Goal: Task Accomplishment & Management: Use online tool/utility

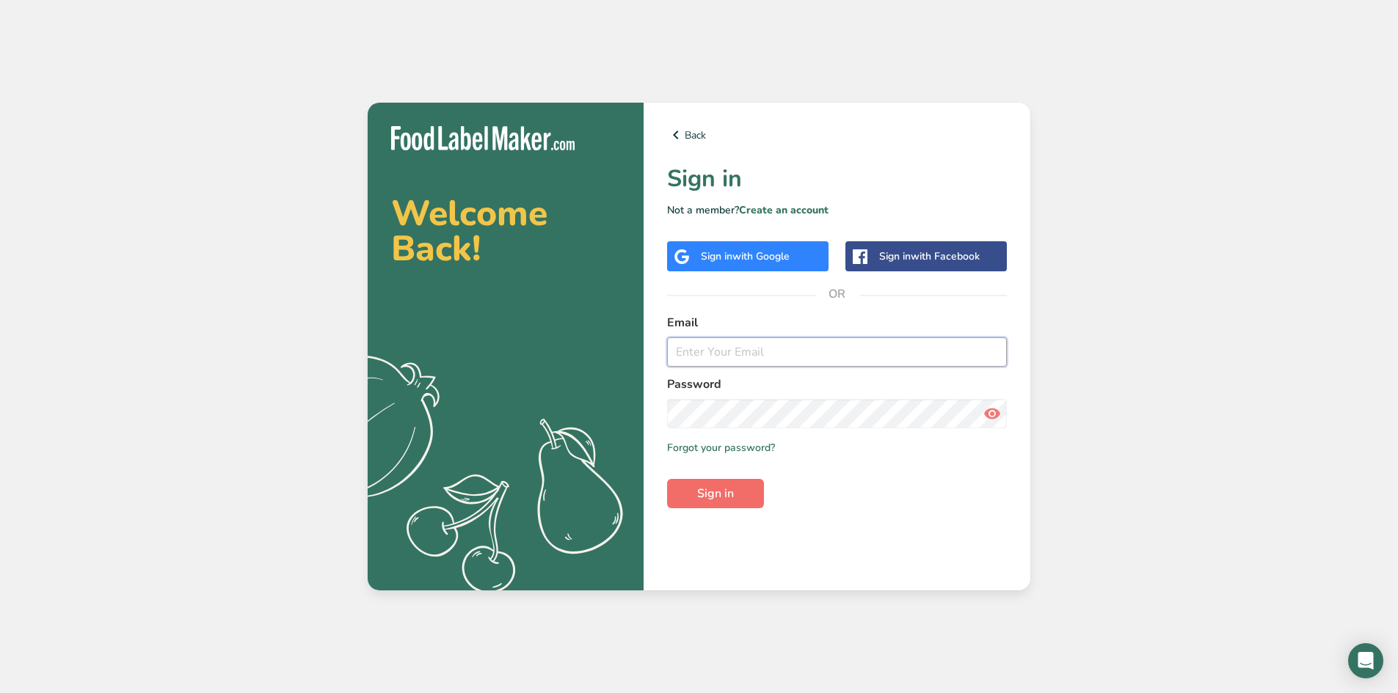
type input "[EMAIL_ADDRESS][DOMAIN_NAME]"
drag, startPoint x: 720, startPoint y: 495, endPoint x: 724, endPoint y: 483, distance: 12.3
click at [726, 496] on span "Sign in" at bounding box center [715, 494] width 37 height 18
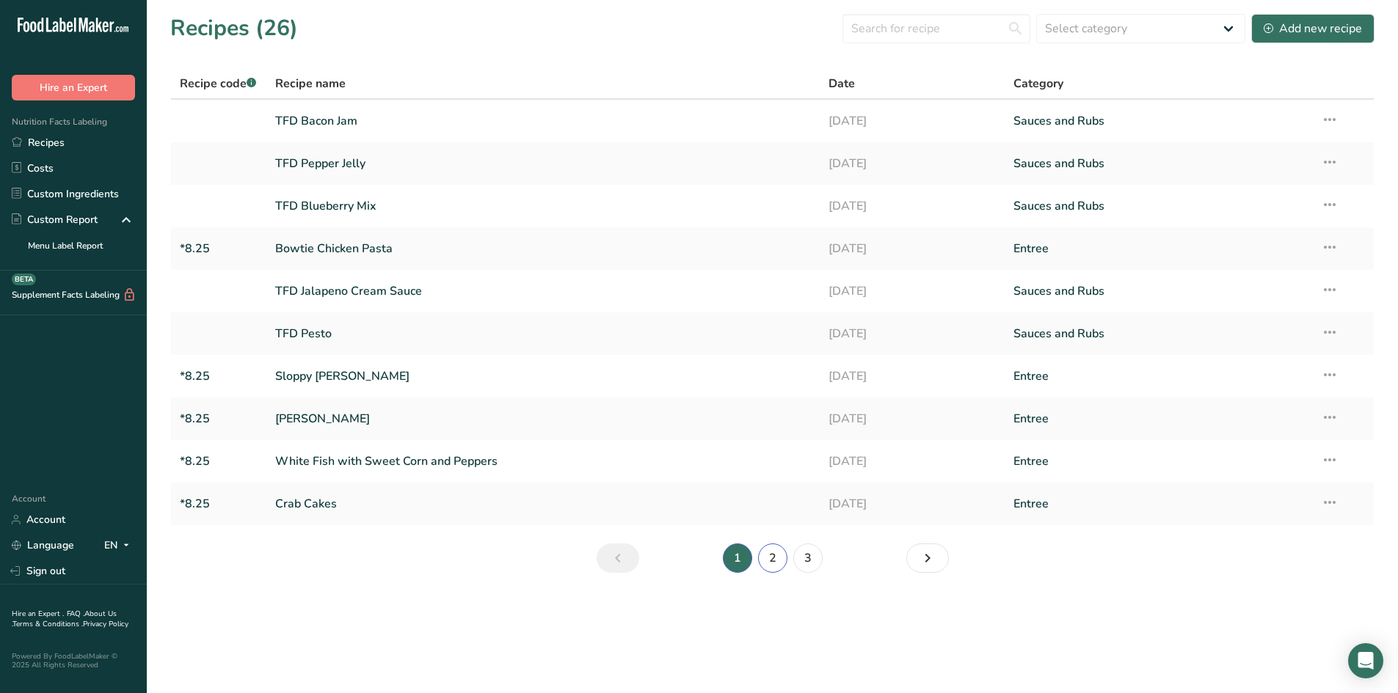
click at [772, 557] on link "2" at bounding box center [772, 558] width 29 height 29
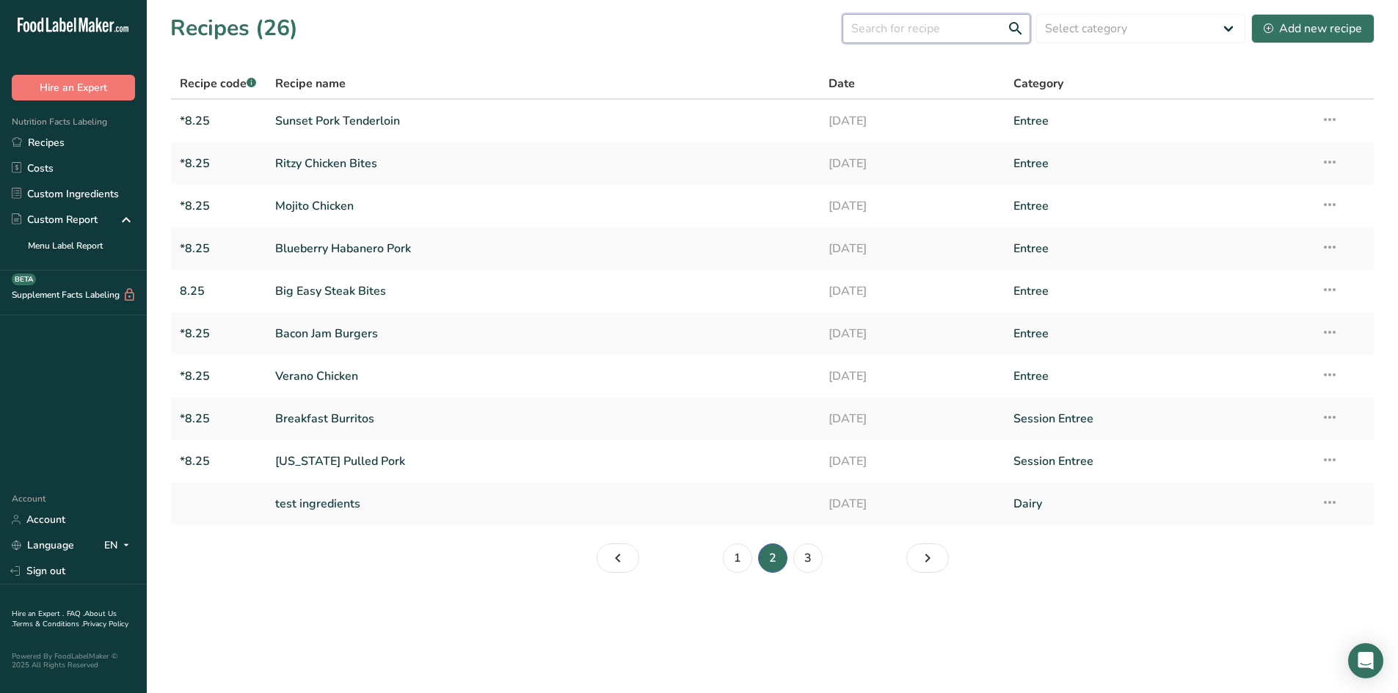
click at [954, 23] on input "text" at bounding box center [936, 28] width 188 height 29
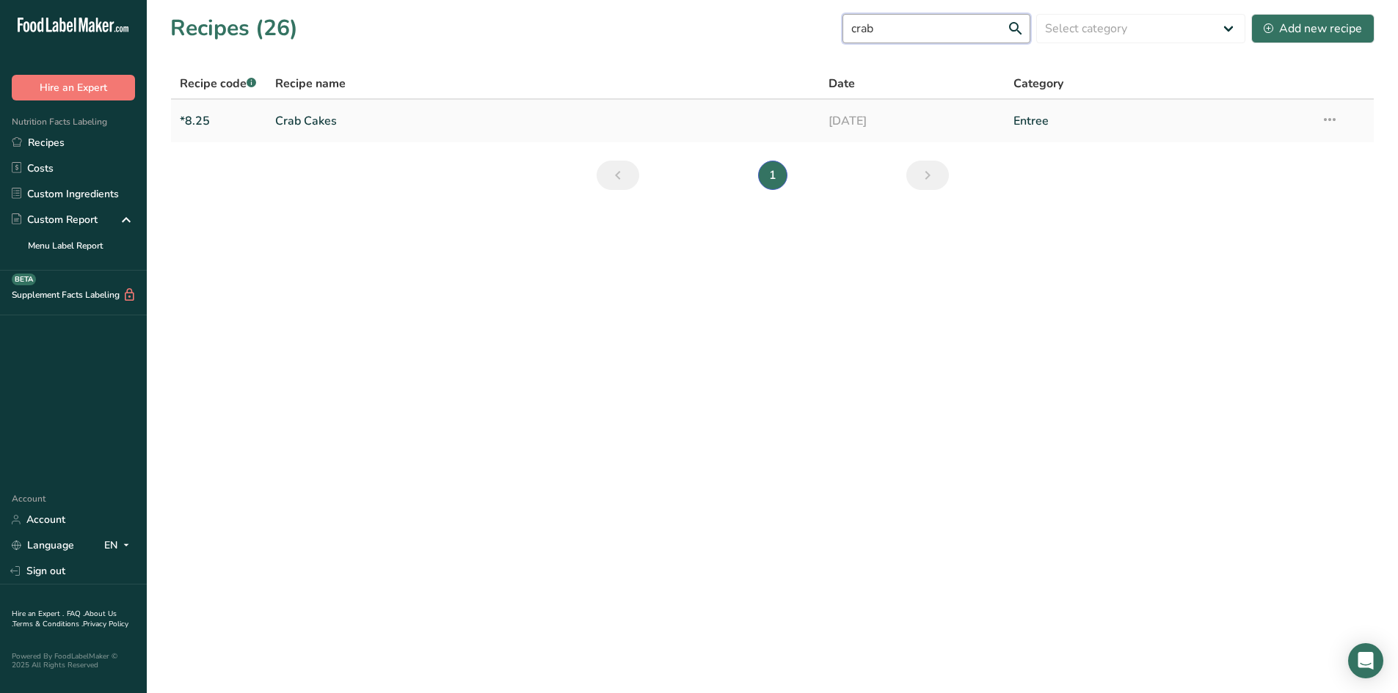
type input "crab"
click at [343, 120] on link "Crab Cakes" at bounding box center [543, 121] width 536 height 31
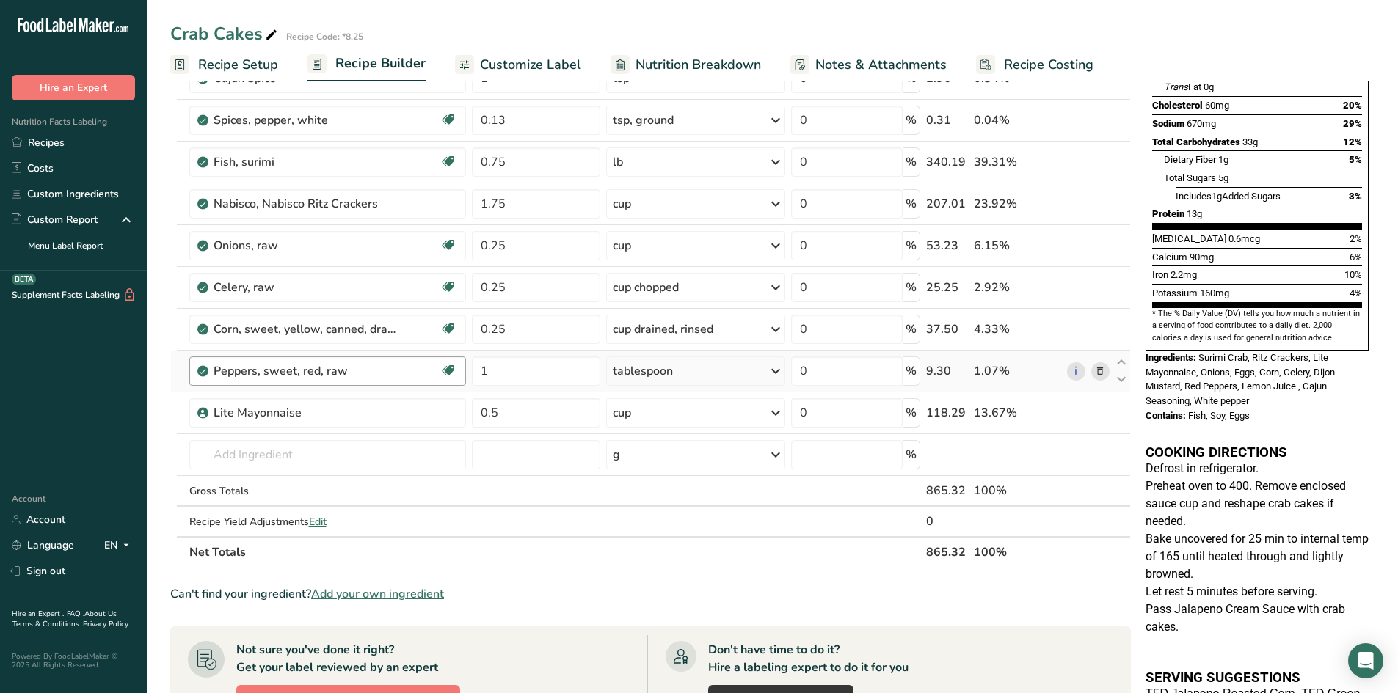
scroll to position [293, 0]
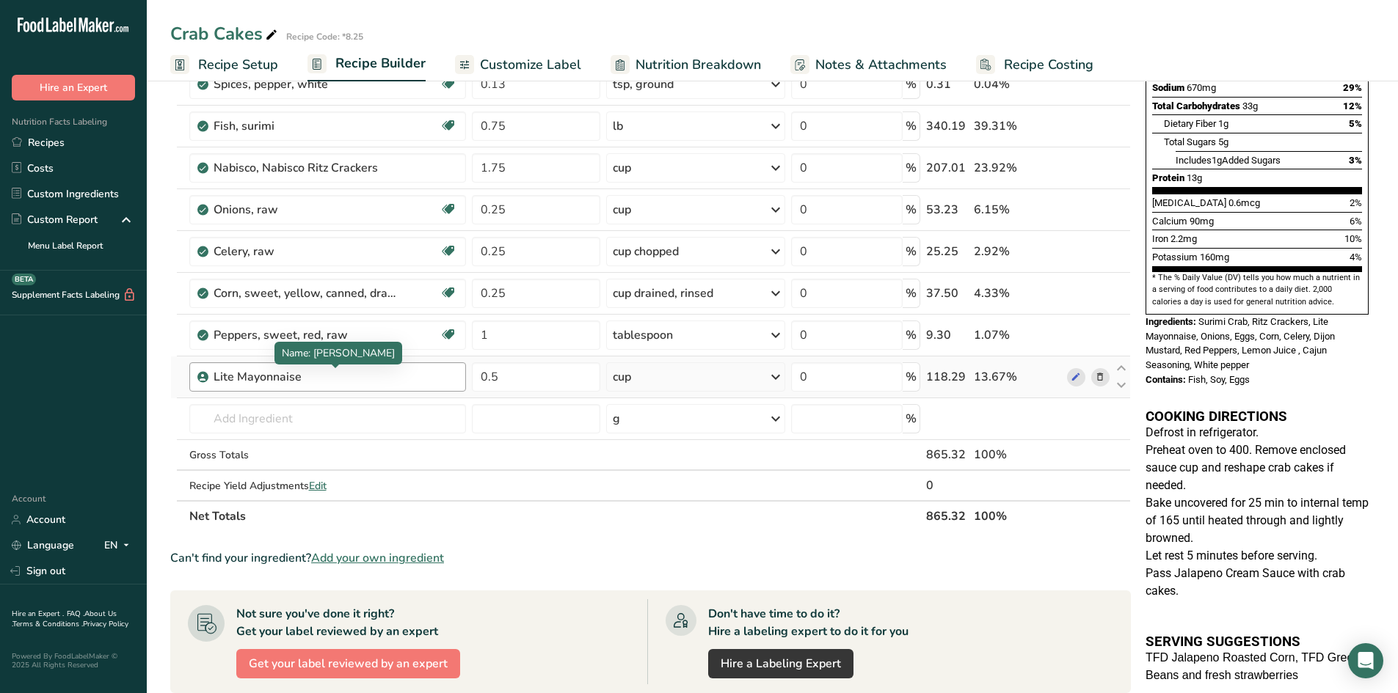
click at [348, 381] on div "Lite Mayonnaise" at bounding box center [304, 377] width 183 height 18
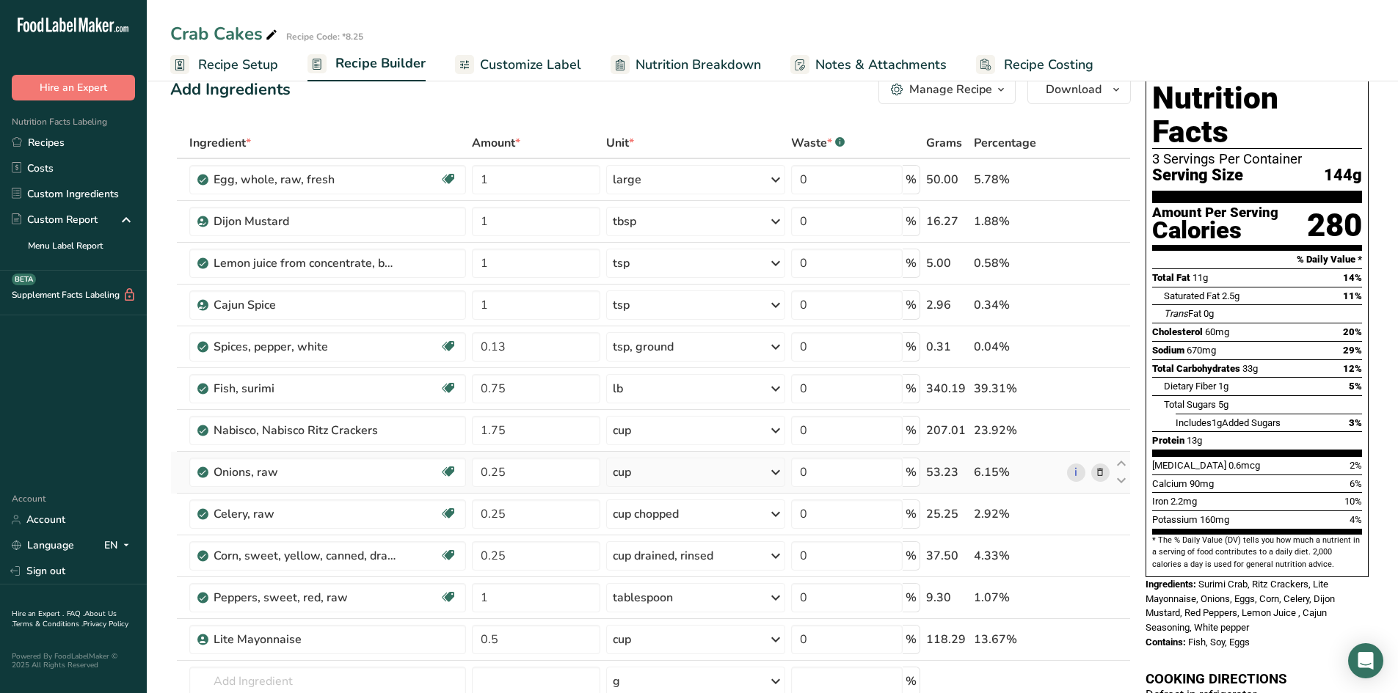
scroll to position [0, 0]
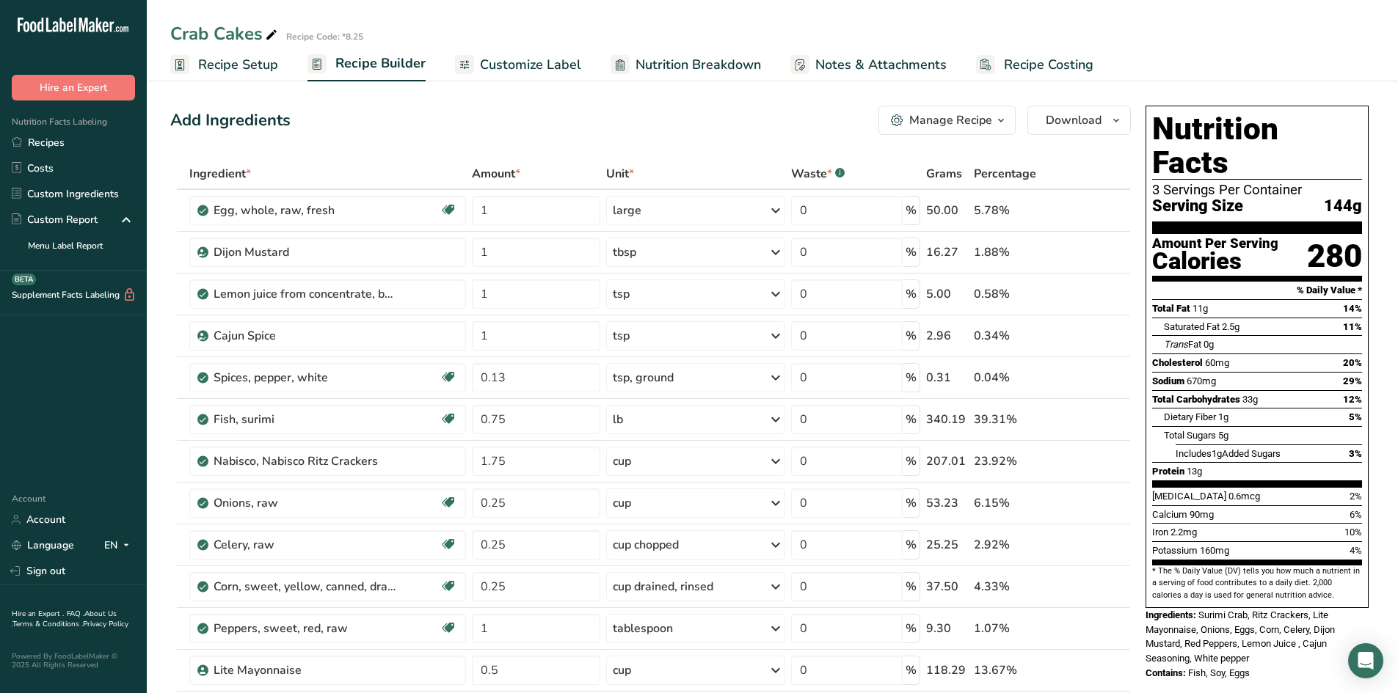
click at [527, 68] on span "Customize Label" at bounding box center [530, 65] width 101 height 20
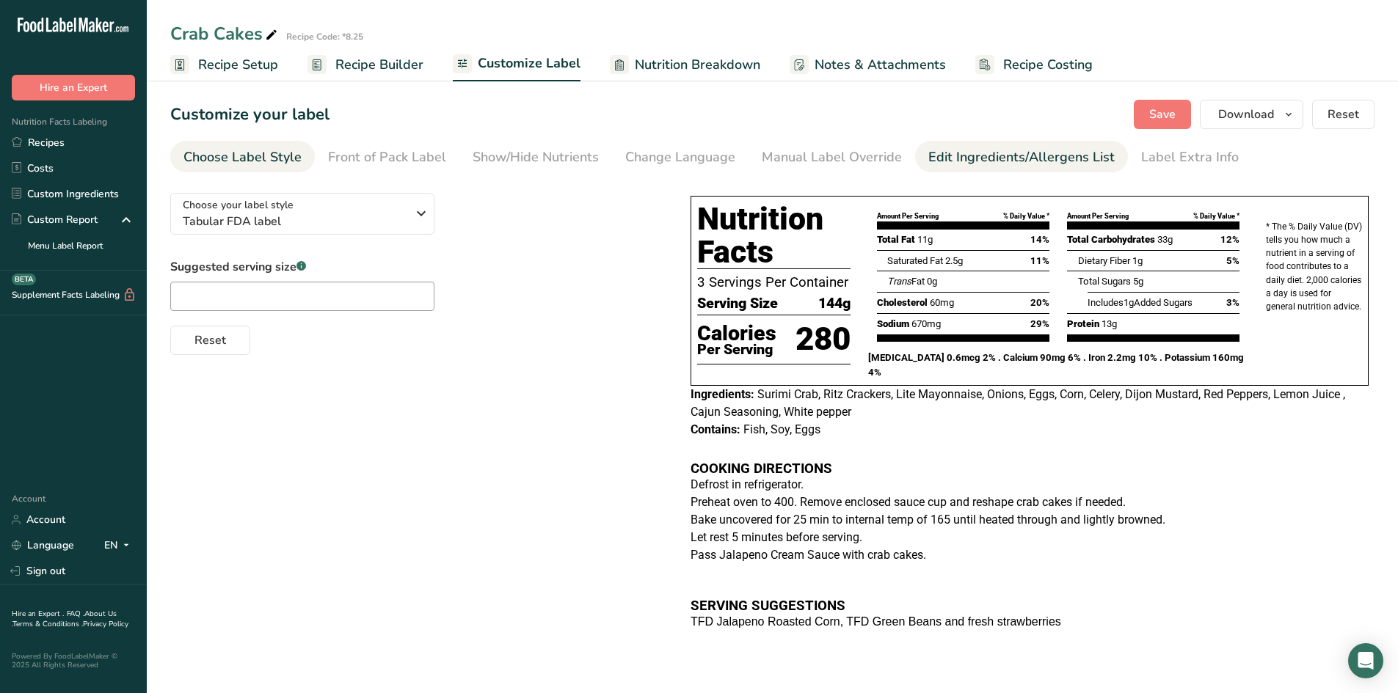
click at [1028, 155] on div "Edit Ingredients/Allergens List" at bounding box center [1021, 157] width 186 height 20
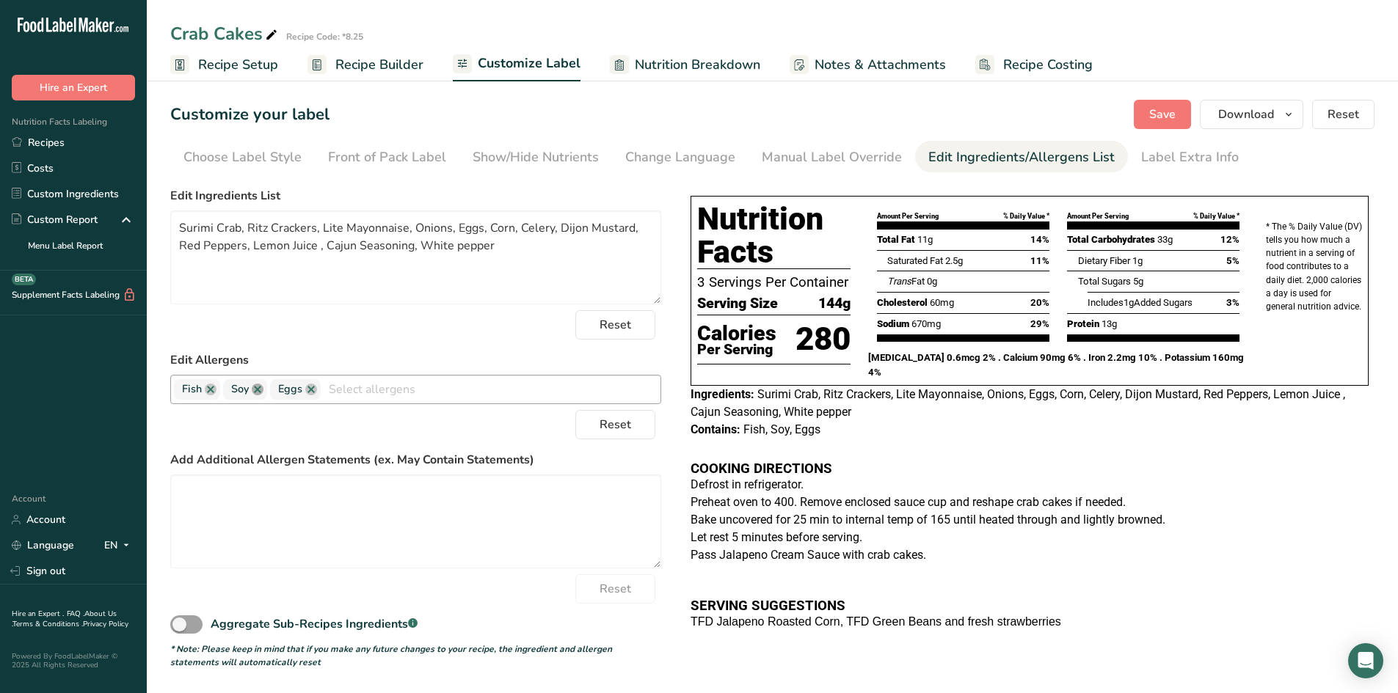
click at [258, 394] on link at bounding box center [258, 390] width 12 height 12
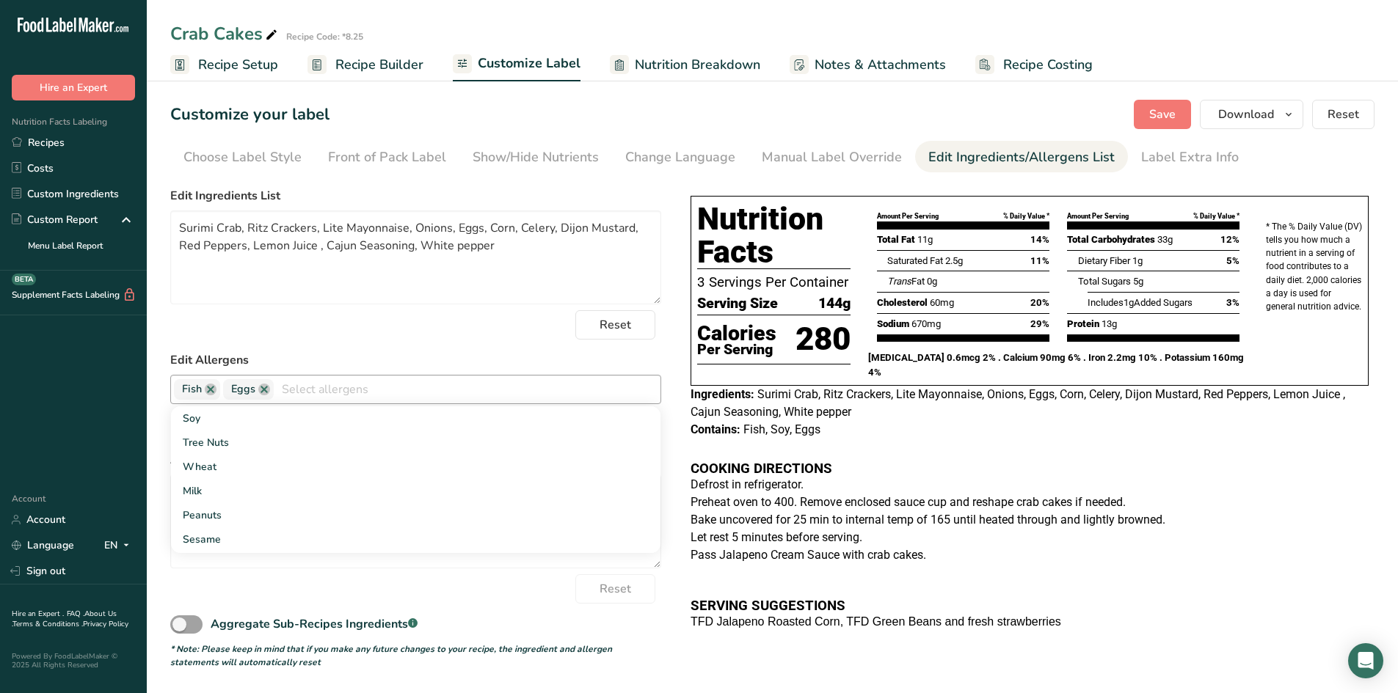
click at [412, 346] on form "Edit Ingredients List Surimi Crab, Ritz Crackers, Lite Mayonnaise, Onions, Eggs…" at bounding box center [415, 428] width 491 height 482
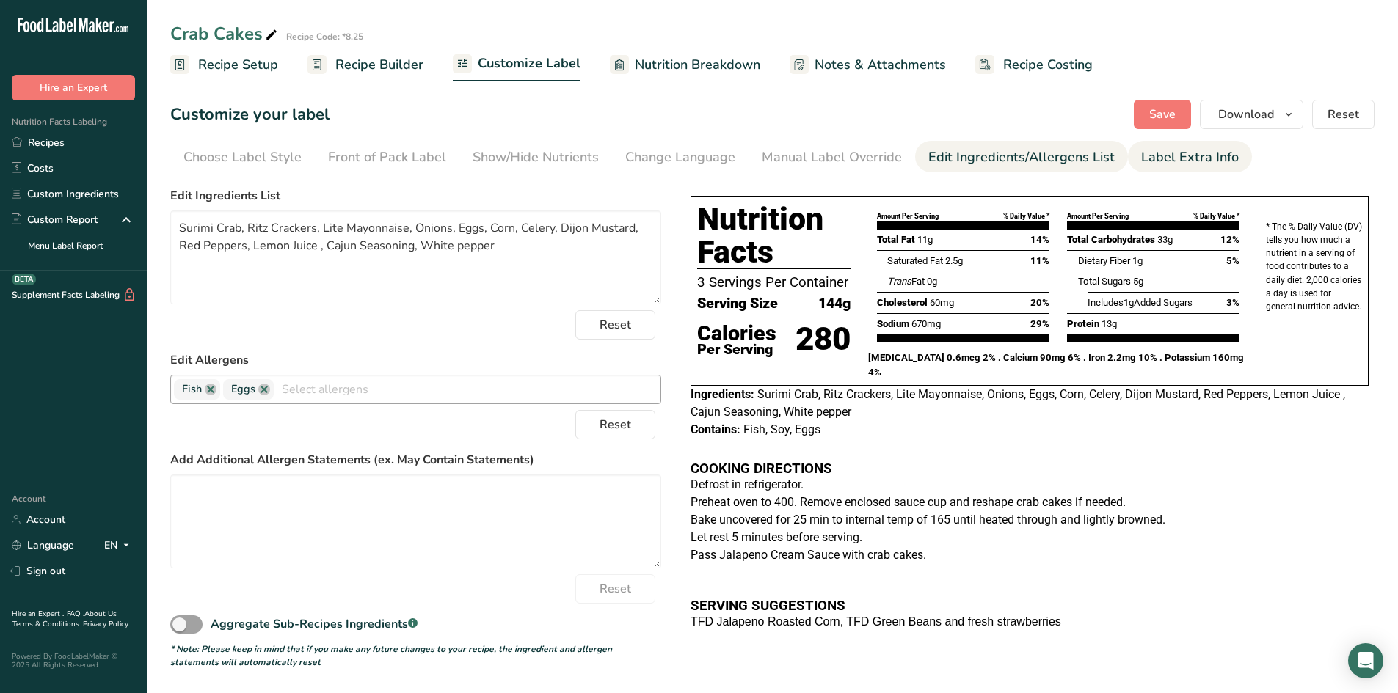
click at [1208, 162] on div "Label Extra Info" at bounding box center [1190, 157] width 98 height 20
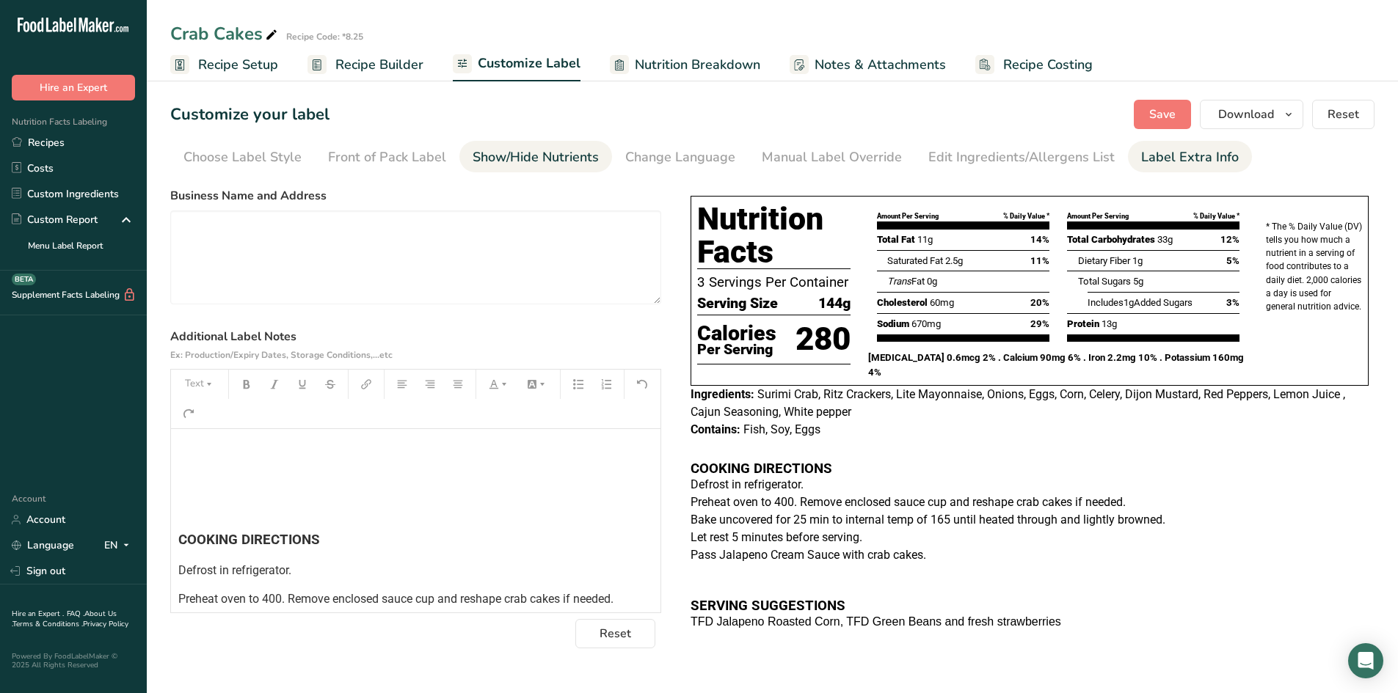
click at [497, 158] on div "Show/Hide Nutrients" at bounding box center [535, 157] width 126 height 20
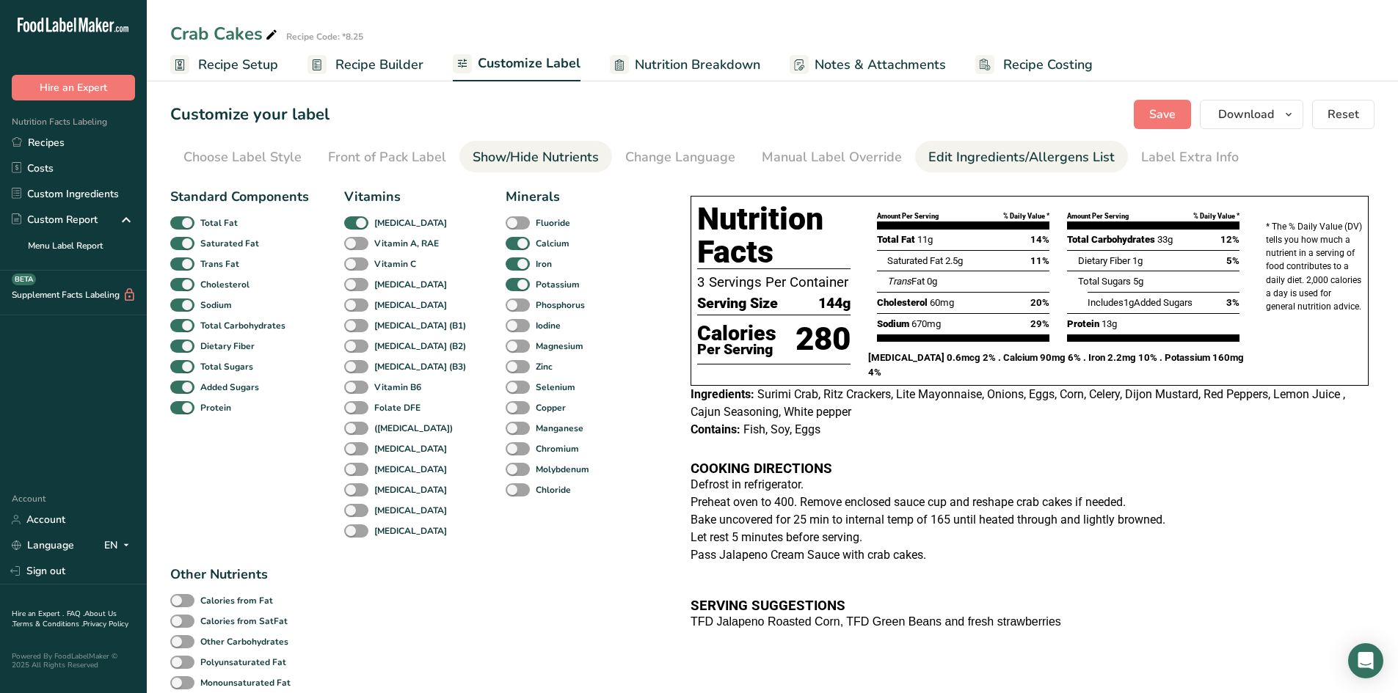
click at [928, 161] on div "Edit Ingredients/Allergens List" at bounding box center [1021, 157] width 186 height 20
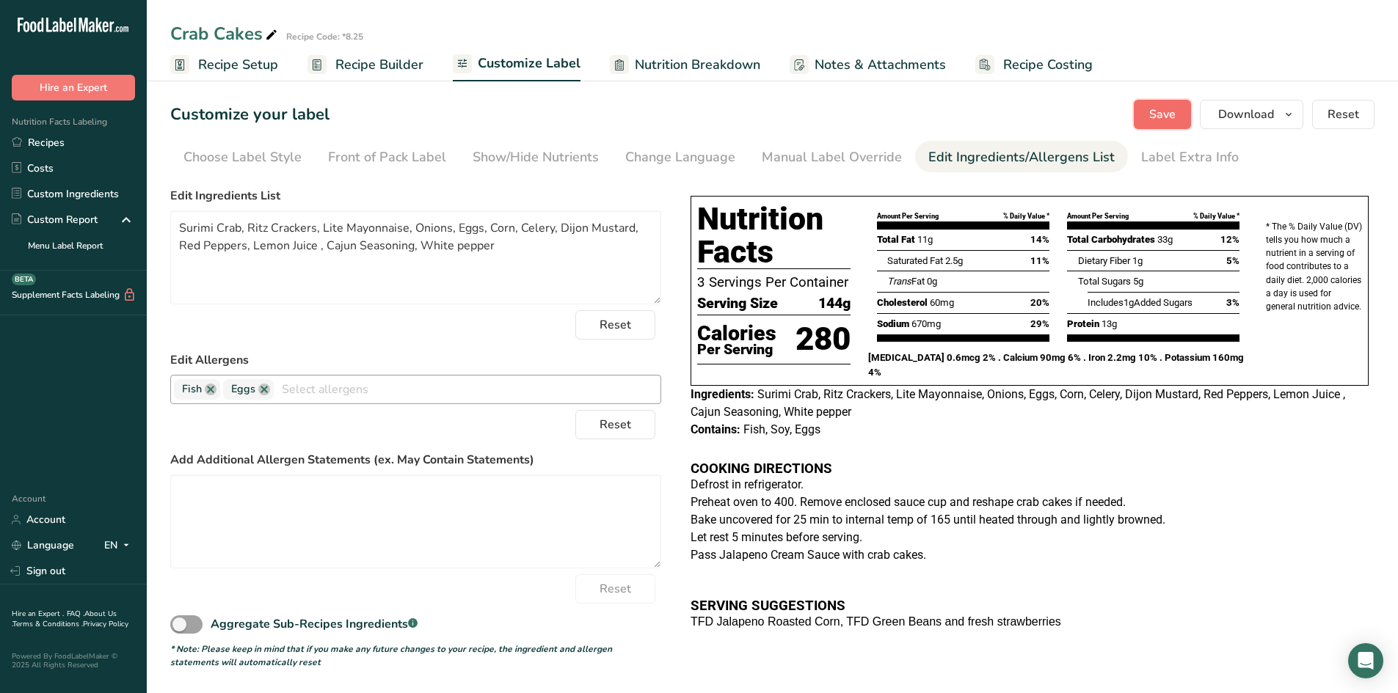
click at [1171, 120] on span "Save" at bounding box center [1162, 115] width 26 height 18
click at [995, 423] on div "Contains: Fish, Eggs" at bounding box center [1029, 430] width 678 height 18
click at [85, 196] on link "Custom Ingredients" at bounding box center [73, 194] width 147 height 26
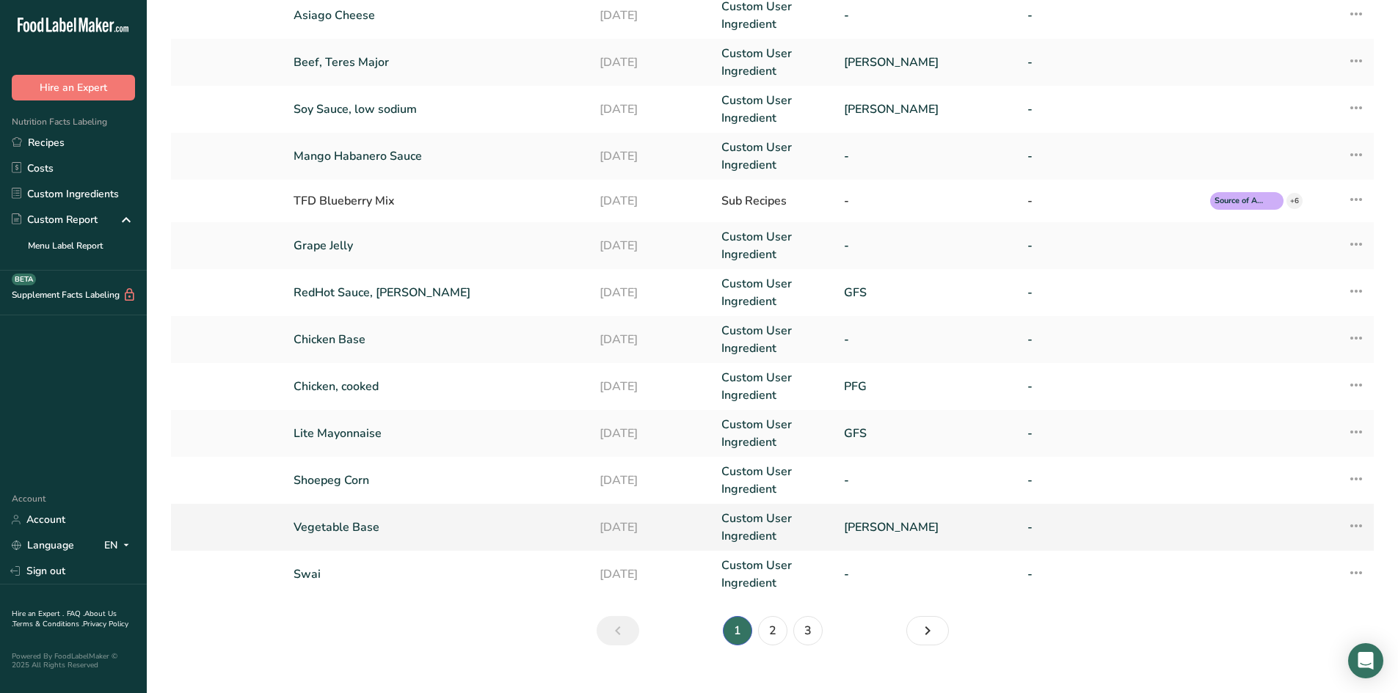
scroll to position [248, 0]
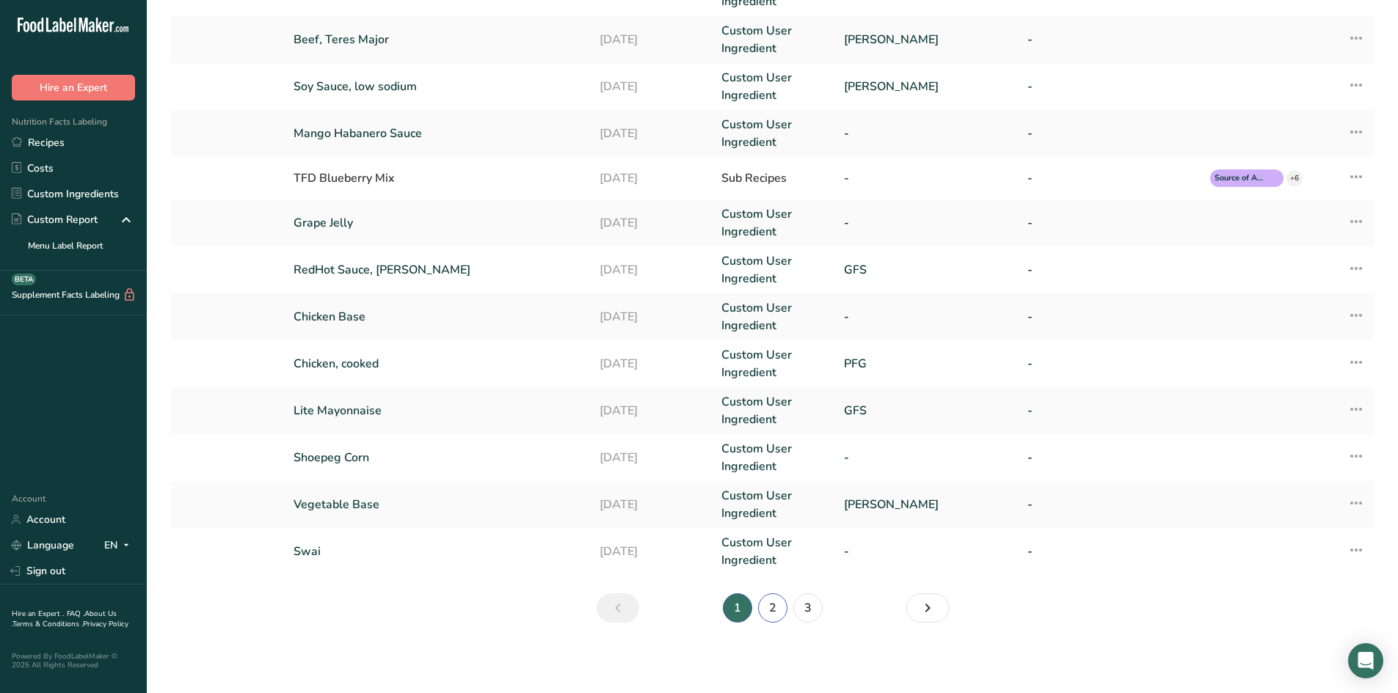
click at [775, 606] on link "2" at bounding box center [772, 608] width 29 height 29
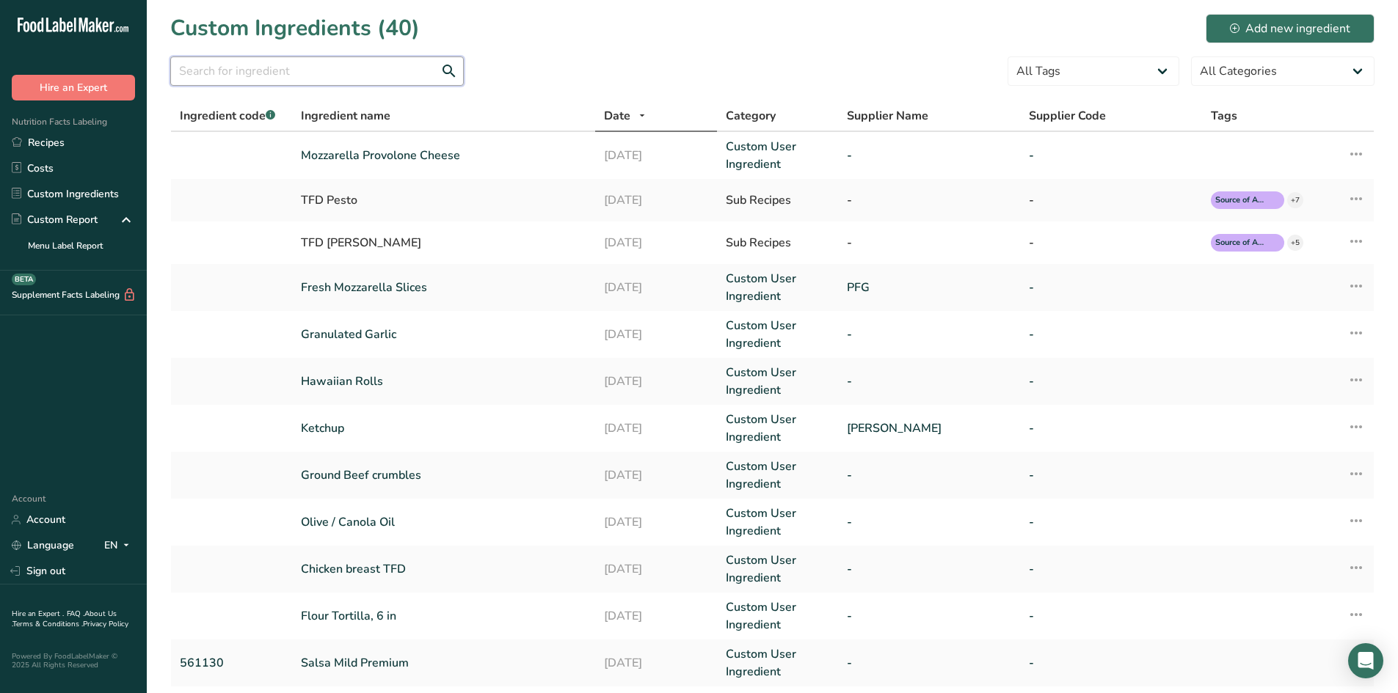
click at [397, 76] on input "text" at bounding box center [316, 70] width 293 height 29
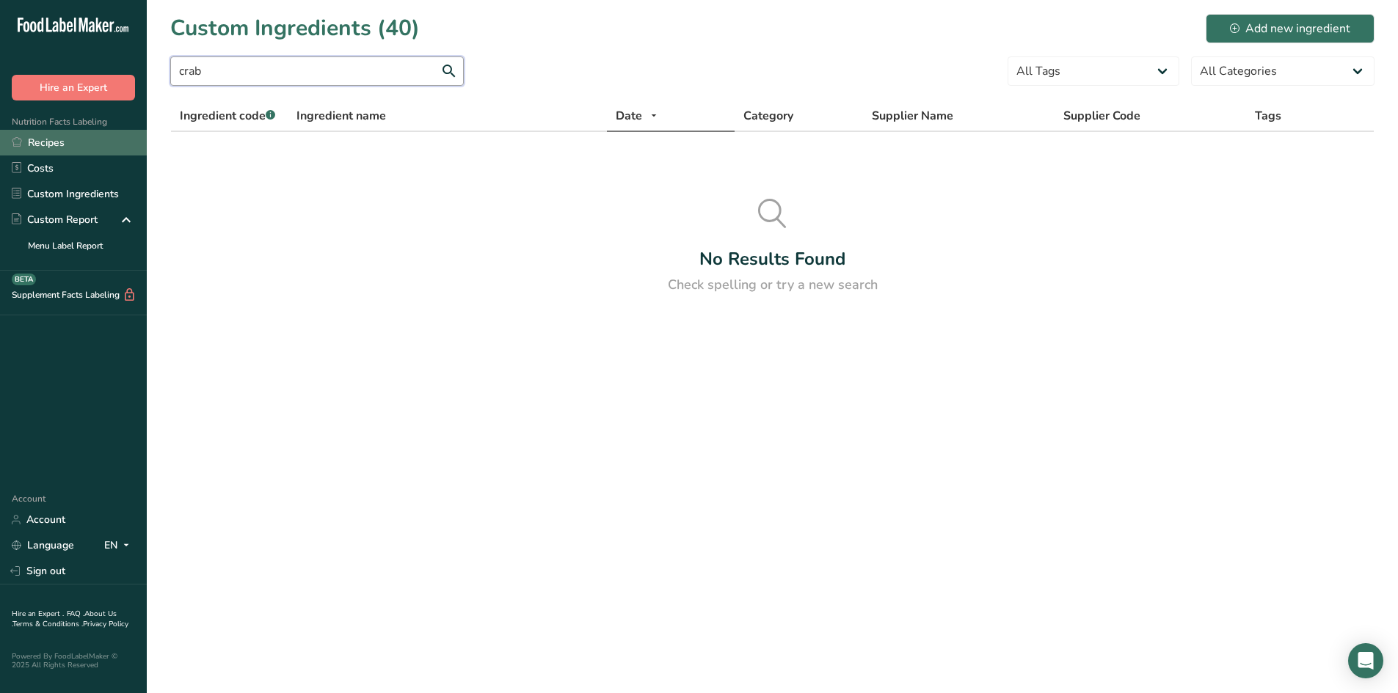
type input "crab"
click at [48, 144] on link "Recipes" at bounding box center [73, 143] width 147 height 26
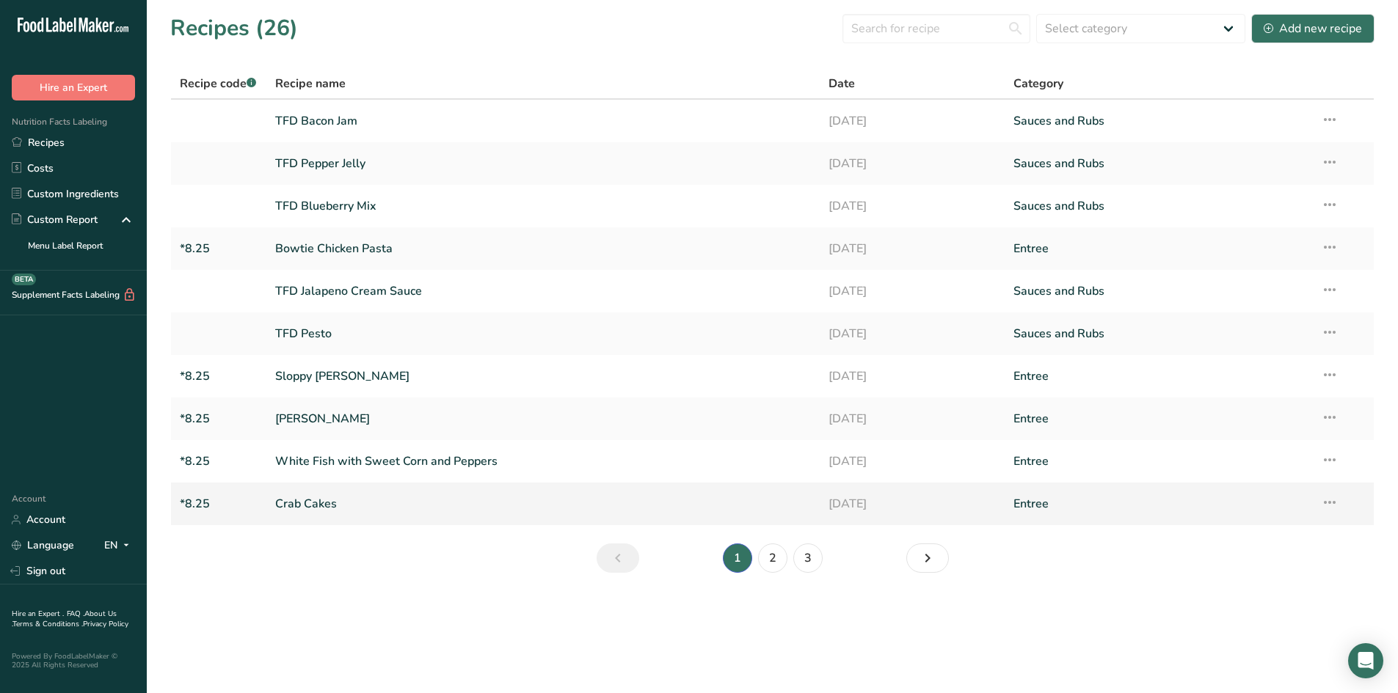
click at [332, 509] on link "Crab Cakes" at bounding box center [543, 504] width 536 height 31
